Goal: Information Seeking & Learning: Check status

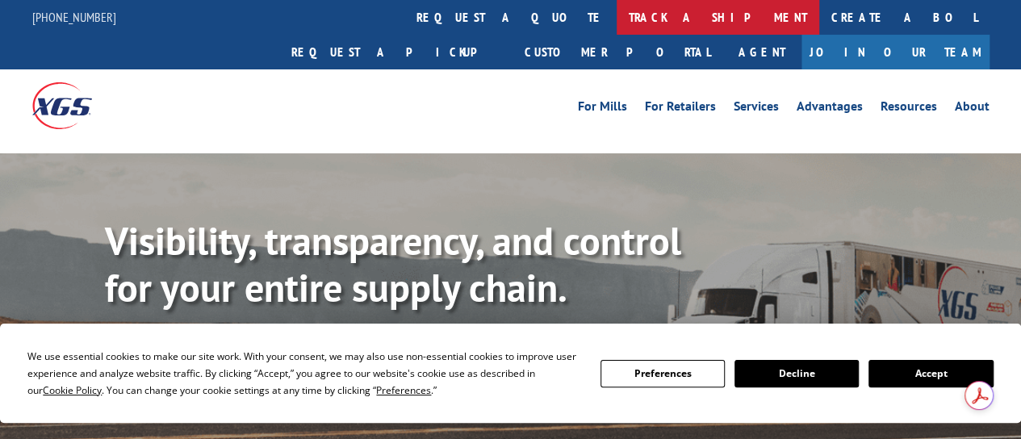
click at [616, 17] on link "track a shipment" at bounding box center [717, 17] width 203 height 35
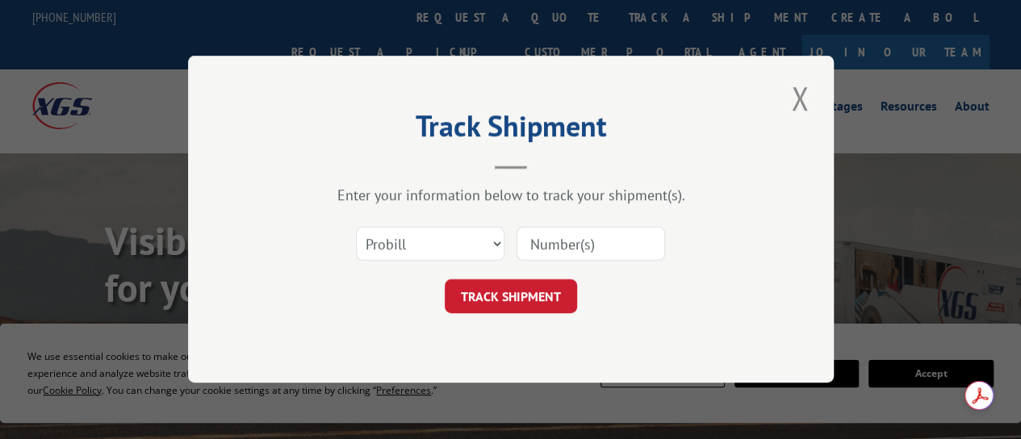
click at [566, 240] on input at bounding box center [590, 245] width 148 height 34
paste input "16137390"
type input "16137390"
click at [520, 303] on button "TRACK SHIPMENT" at bounding box center [511, 297] width 132 height 34
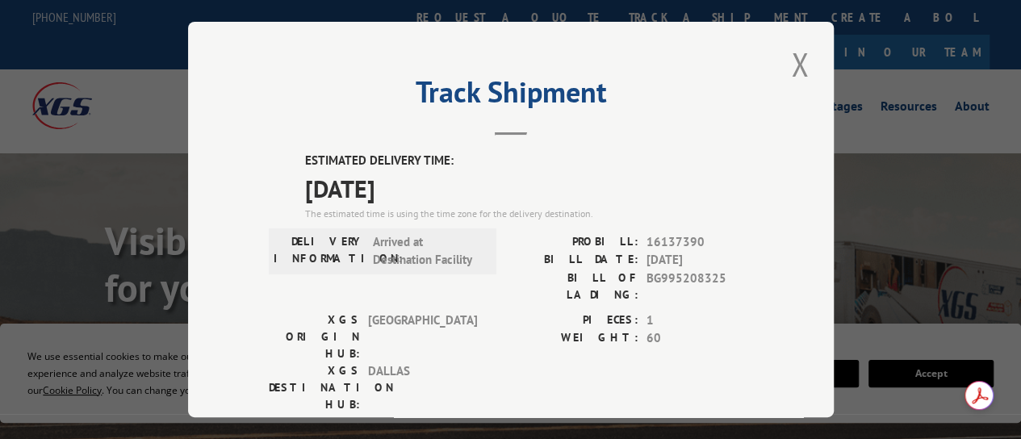
click at [159, 71] on div "Track Shipment ESTIMATED DELIVERY TIME: [DATE] The estimated time is using the …" at bounding box center [510, 219] width 1021 height 439
drag, startPoint x: 584, startPoint y: 236, endPoint x: 713, endPoint y: 233, distance: 129.1
click at [713, 233] on div "PROBILL: 16137390" at bounding box center [632, 242] width 242 height 19
copy div "PROBILL: 16137390"
click at [789, 57] on button "Close modal" at bounding box center [799, 64] width 27 height 44
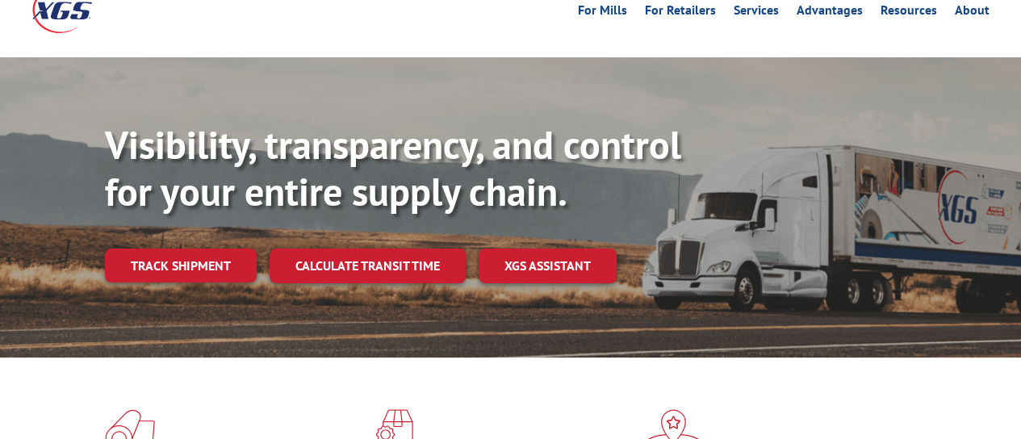
scroll to position [5, 0]
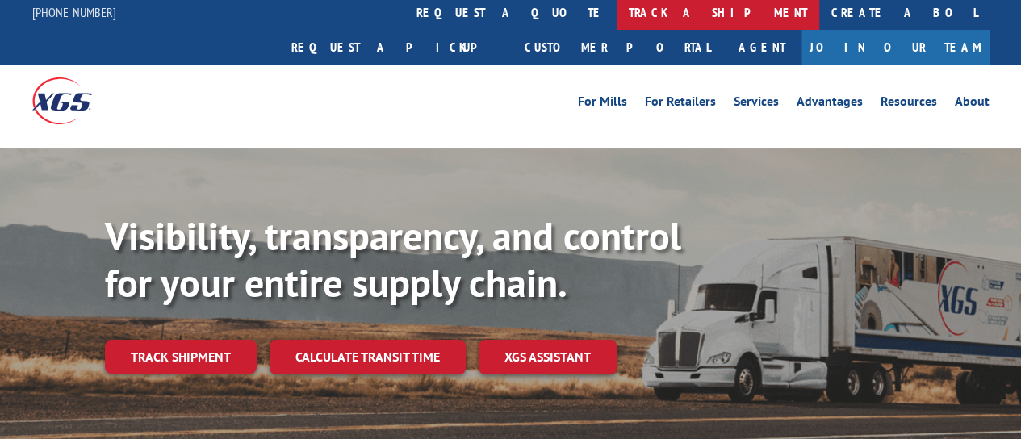
click at [616, 12] on link "track a shipment" at bounding box center [717, 12] width 203 height 35
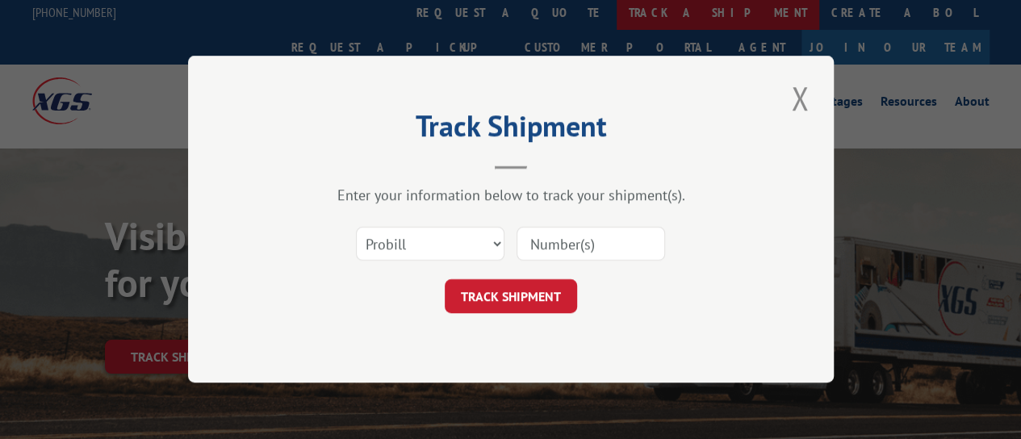
scroll to position [0, 0]
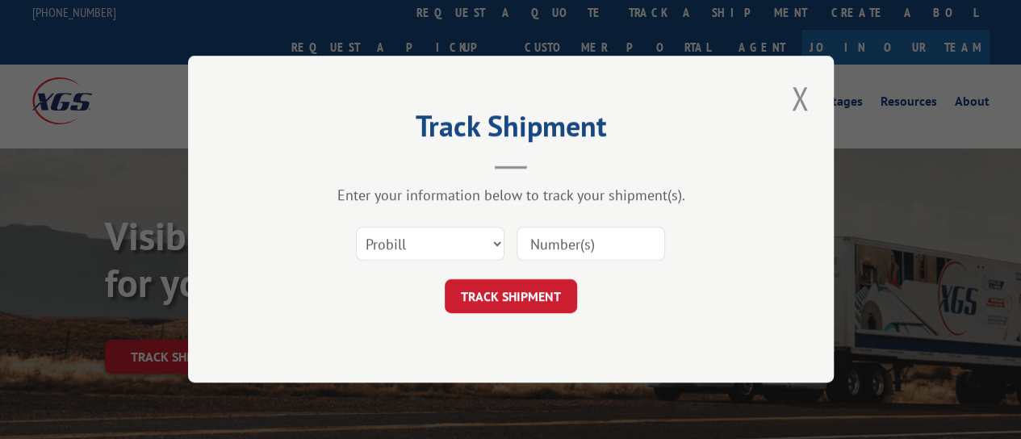
click at [577, 244] on input at bounding box center [590, 245] width 148 height 34
paste input "16137390"
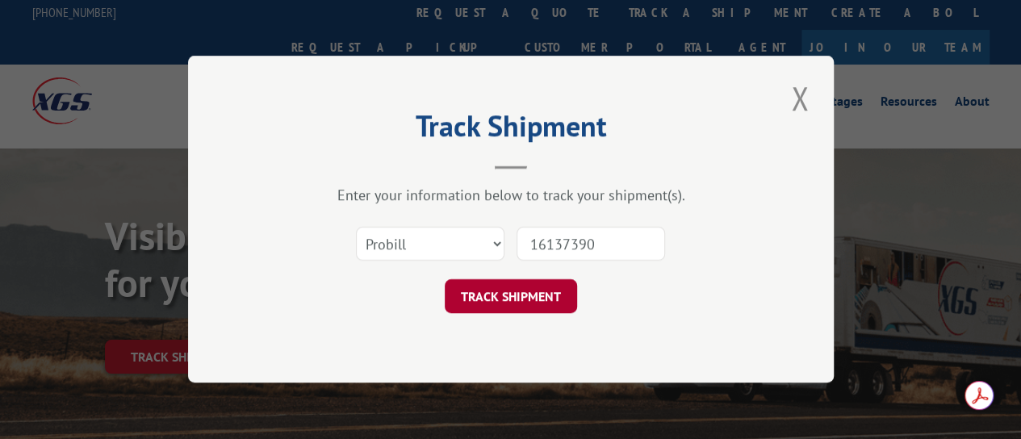
type input "16137390"
click at [518, 298] on button "TRACK SHIPMENT" at bounding box center [511, 297] width 132 height 34
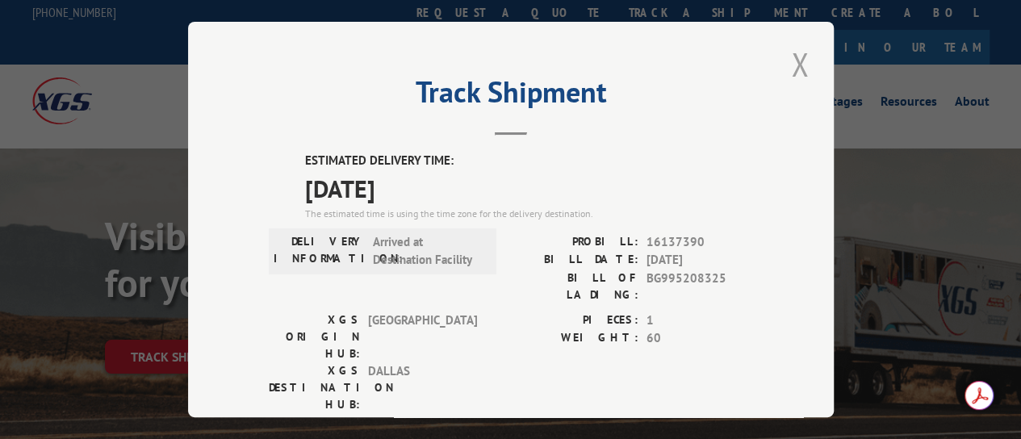
click at [790, 61] on button "Close modal" at bounding box center [799, 64] width 27 height 44
